Goal: Register for event/course

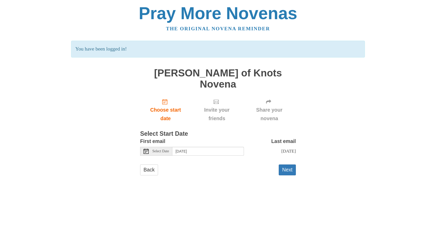
click at [146, 149] on use at bounding box center [145, 151] width 5 height 5
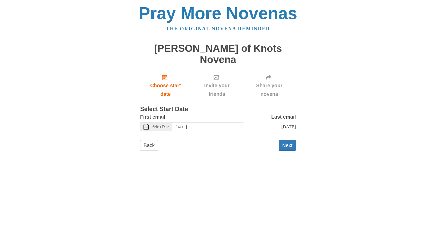
click at [145, 125] on icon at bounding box center [145, 127] width 5 height 5
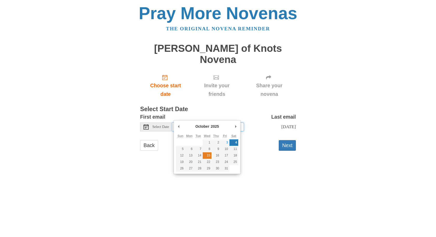
type input "[DATE]"
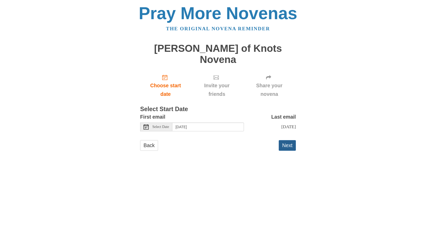
click at [285, 140] on button "Next" at bounding box center [287, 145] width 17 height 11
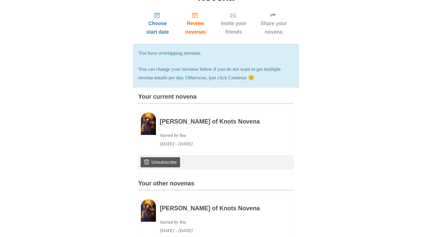
scroll to position [78, 0]
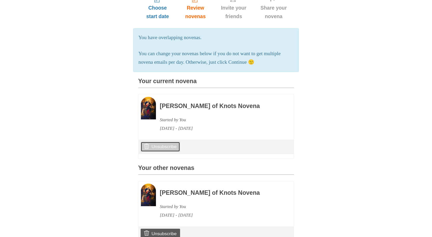
click at [157, 142] on link "Unsubscribe" at bounding box center [160, 147] width 39 height 10
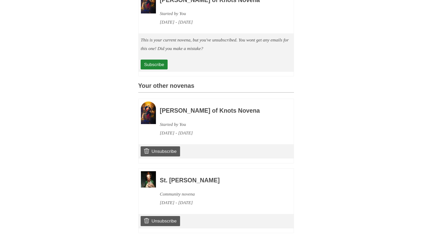
scroll to position [224, 0]
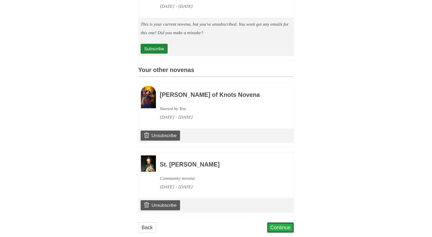
click at [276, 223] on link "Continue" at bounding box center [280, 228] width 27 height 11
